Goal: Task Accomplishment & Management: Use online tool/utility

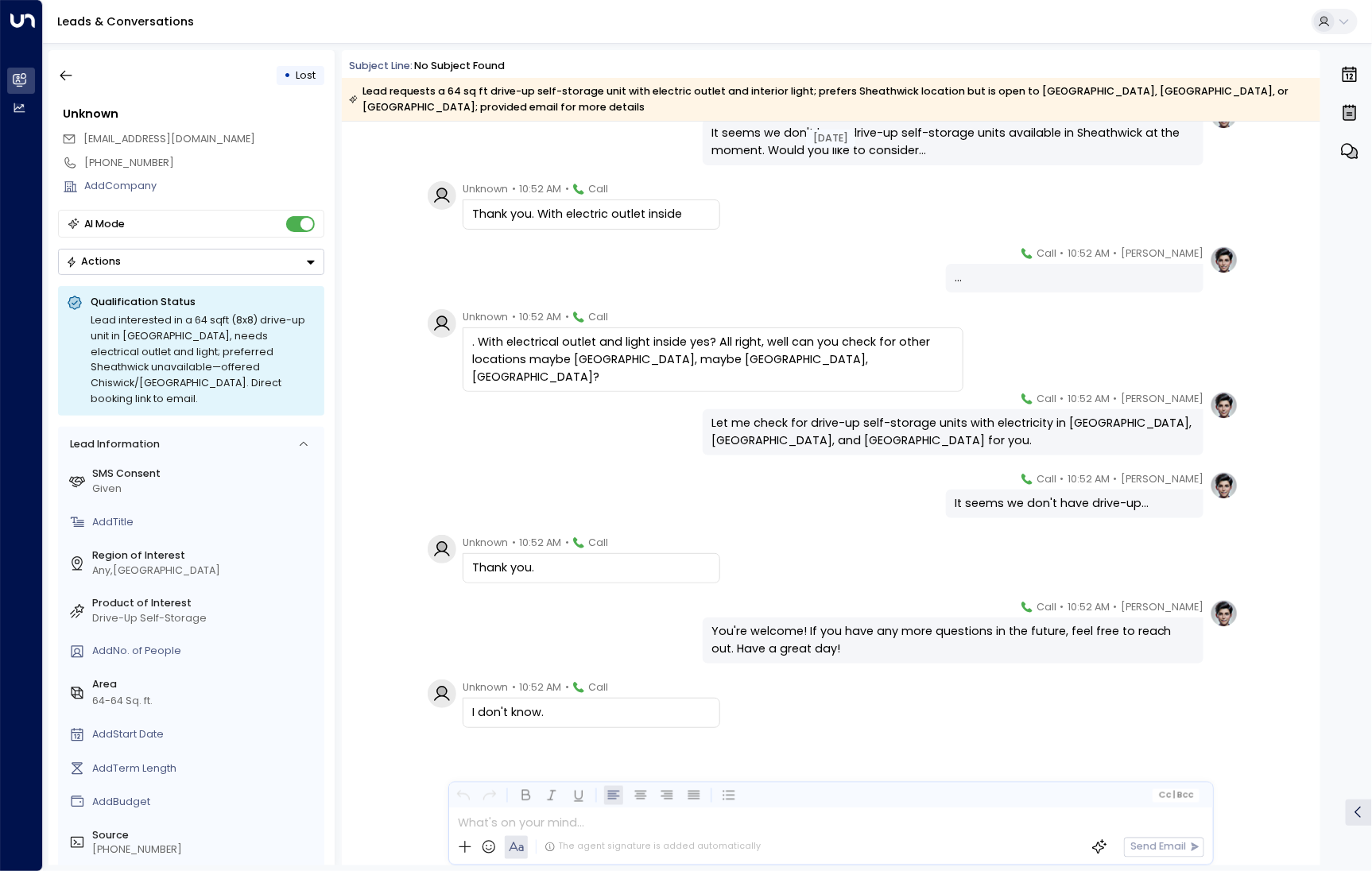
scroll to position [3112, 0]
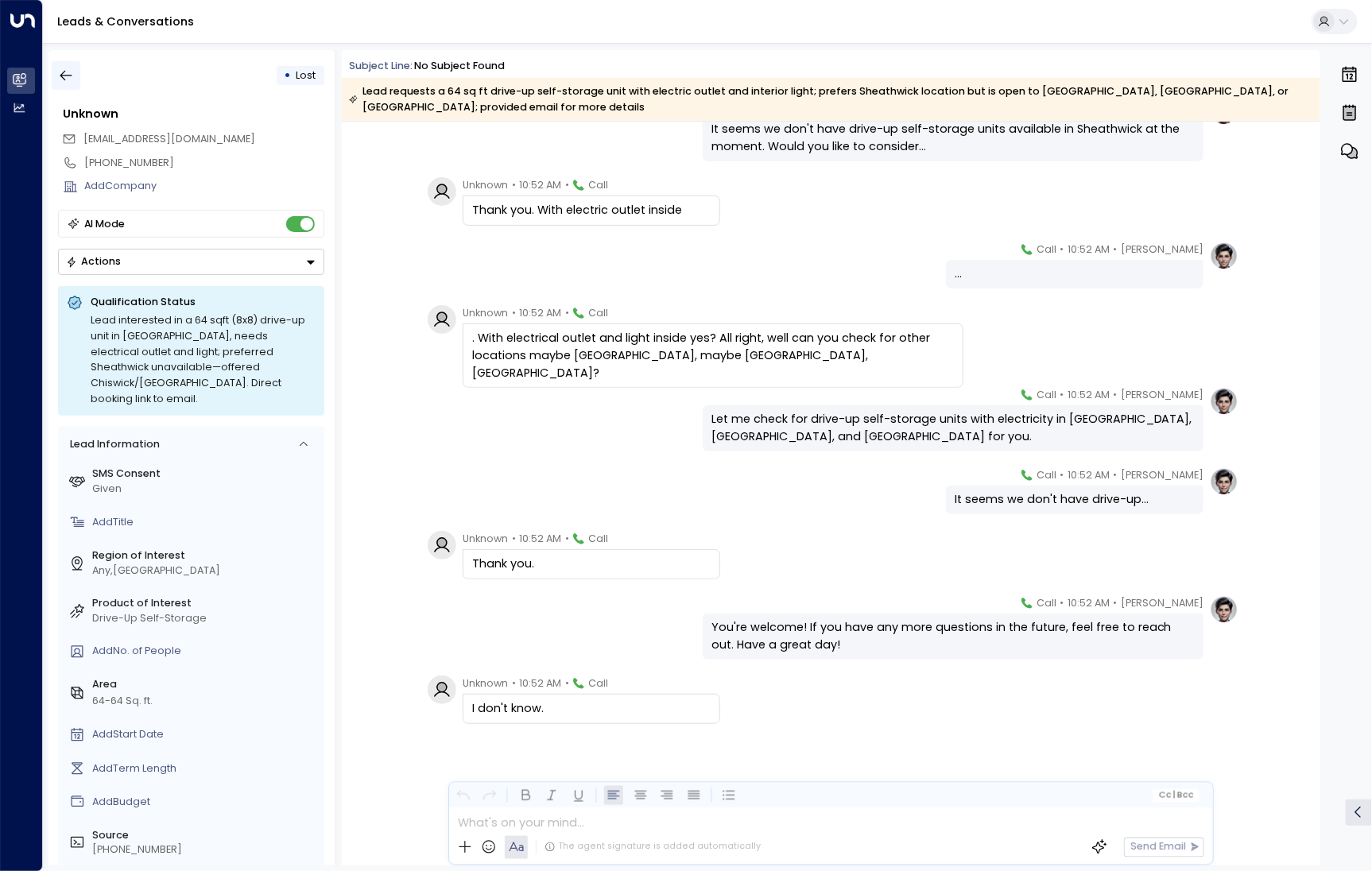
click at [62, 81] on icon "button" at bounding box center [66, 75] width 16 height 16
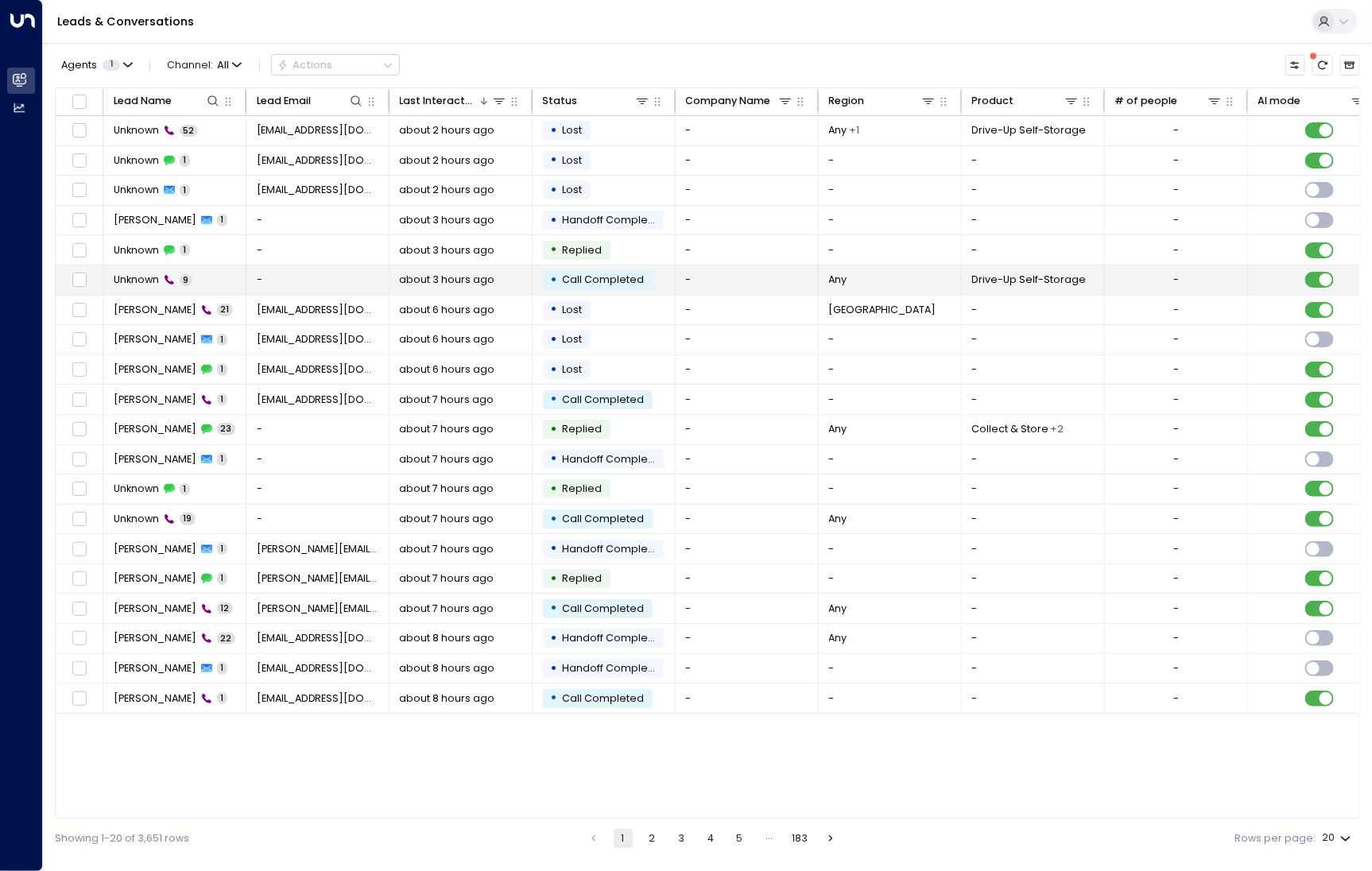
click at [146, 282] on span "Unknown" at bounding box center [136, 279] width 45 height 14
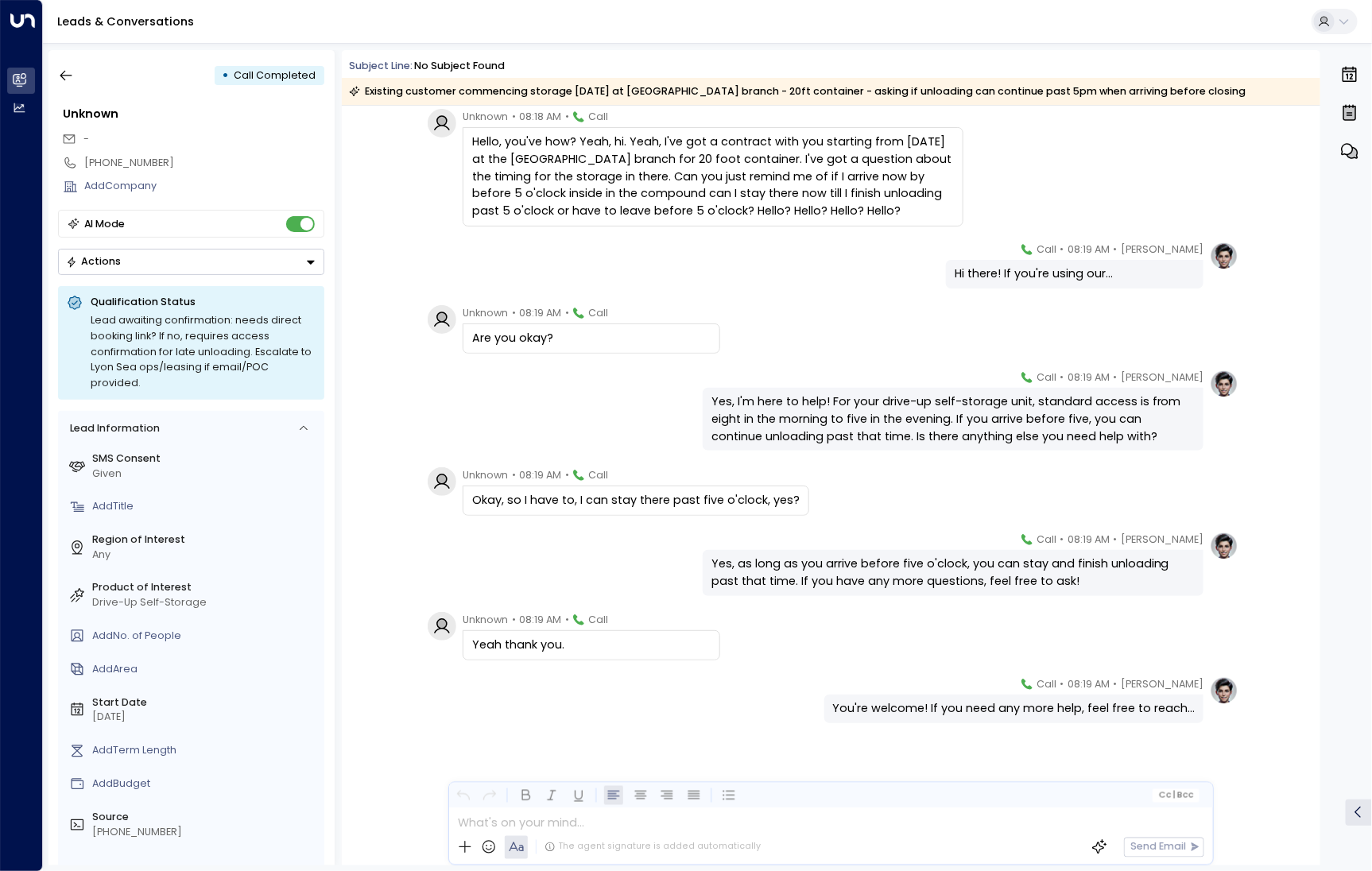
scroll to position [126, 0]
click at [83, 73] on div "• Call Completed" at bounding box center [191, 75] width 267 height 29
click at [75, 75] on button "button" at bounding box center [66, 75] width 29 height 29
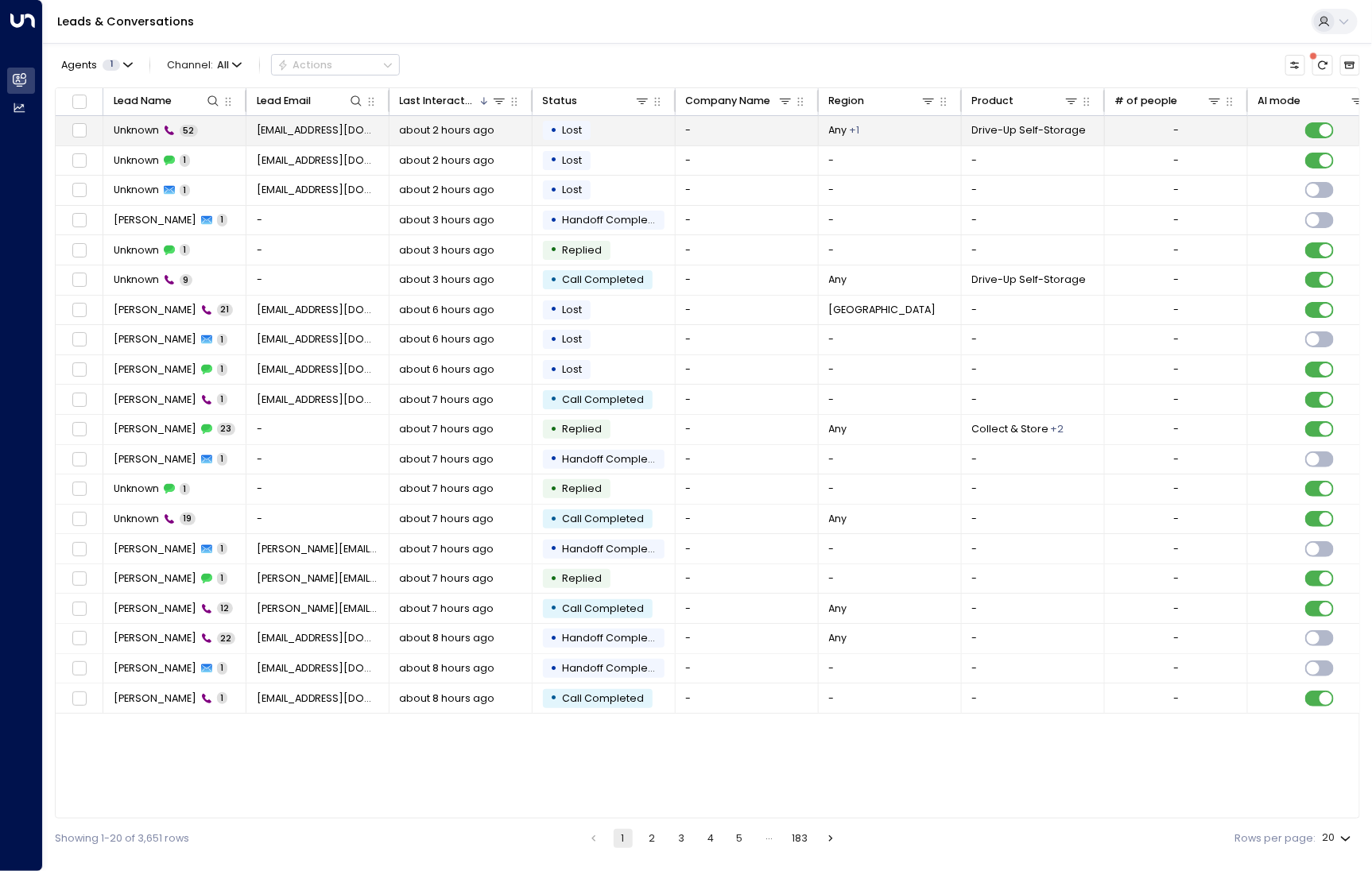
click at [152, 138] on td "Unknown 52" at bounding box center [175, 131] width 143 height 30
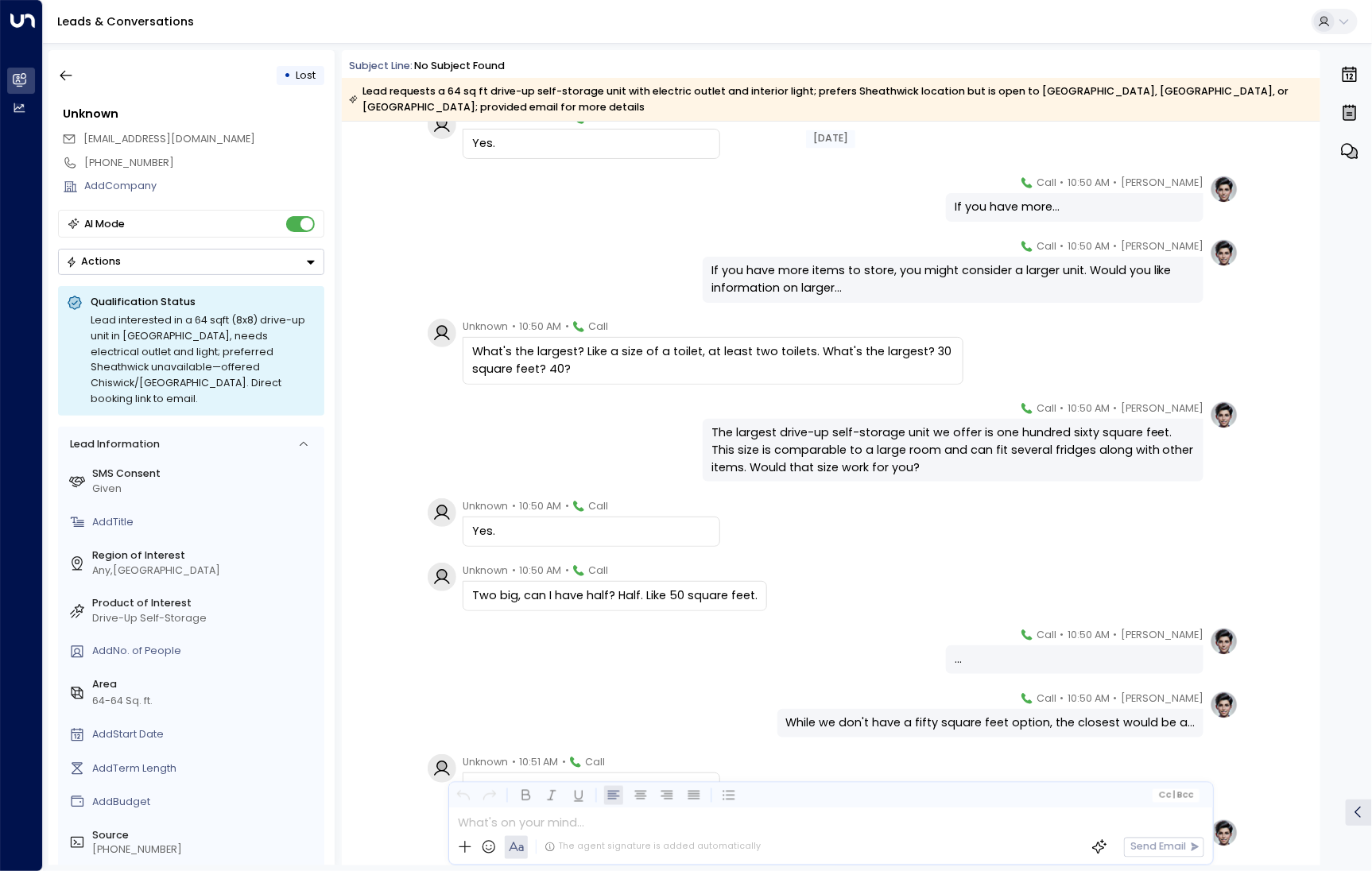
scroll to position [1727, 0]
